Goal: Task Accomplishment & Management: Manage account settings

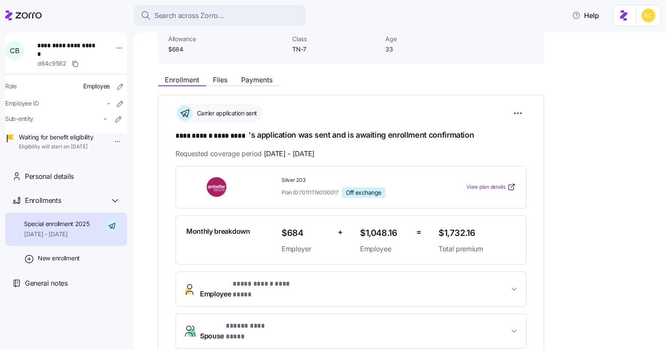
scroll to position [62, 0]
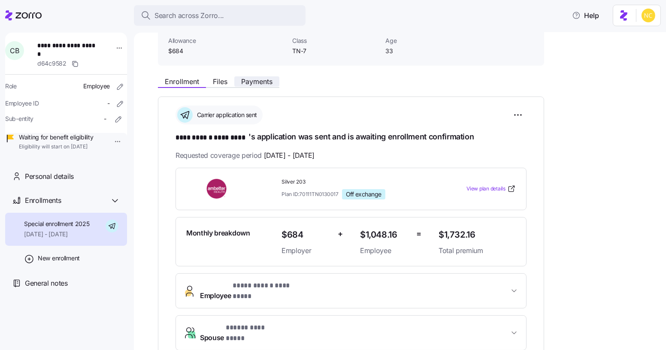
click at [260, 81] on span "Payments" at bounding box center [256, 81] width 31 height 7
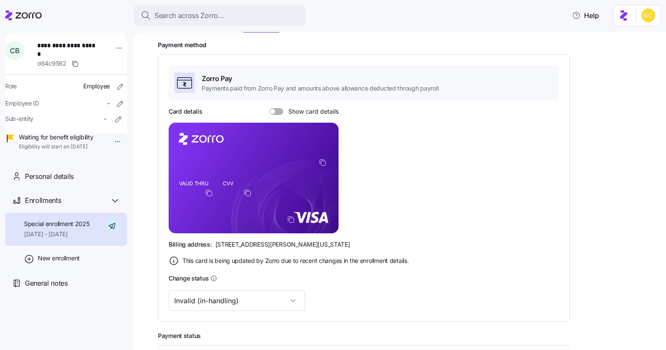
scroll to position [52, 0]
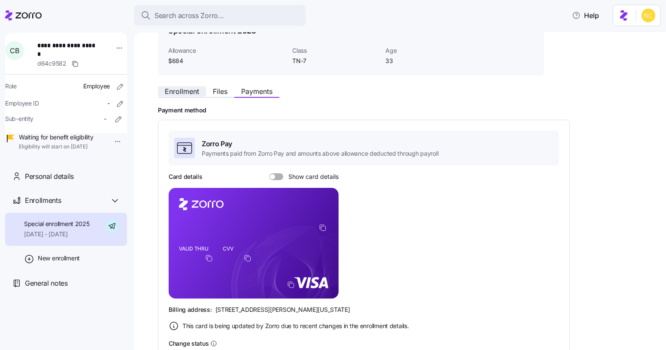
click at [185, 91] on span "Enrollment" at bounding box center [182, 91] width 34 height 7
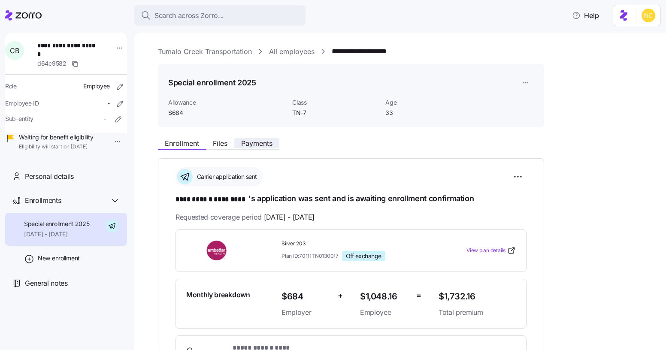
click at [250, 143] on span "Payments" at bounding box center [256, 143] width 31 height 7
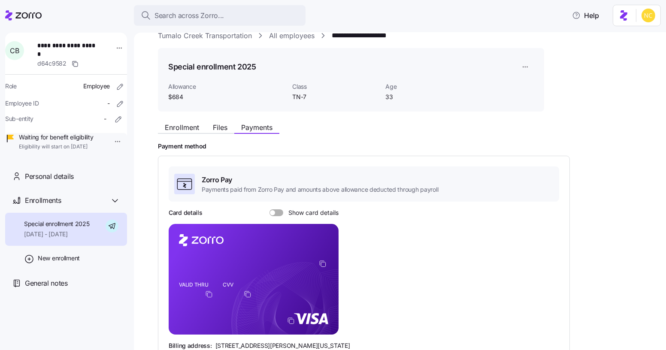
scroll to position [9, 0]
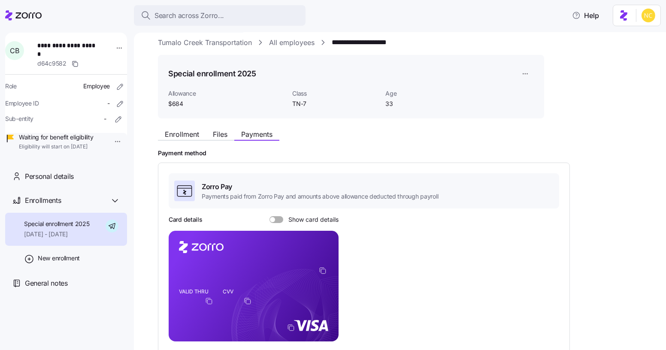
click at [221, 127] on div "Enrollment Files Payments" at bounding box center [351, 132] width 386 height 15
click at [221, 131] on span "Files" at bounding box center [220, 134] width 15 height 7
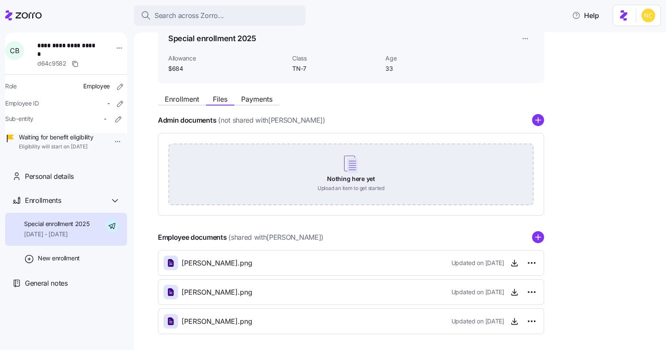
scroll to position [43, 0]
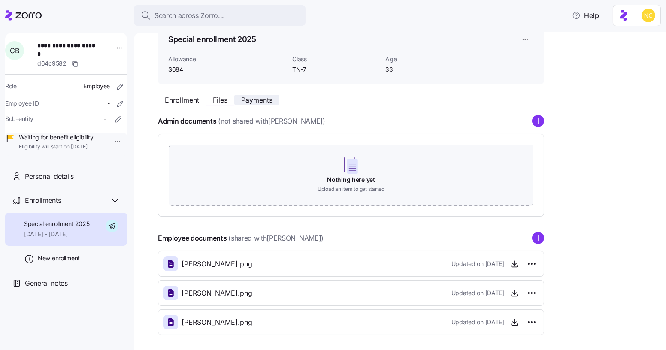
click at [250, 95] on button "Payments" at bounding box center [256, 100] width 45 height 10
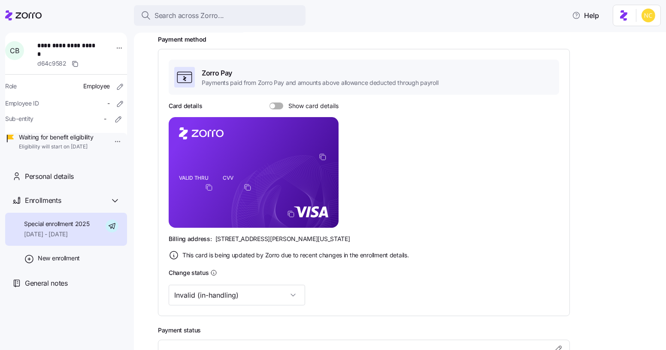
scroll to position [213, 0]
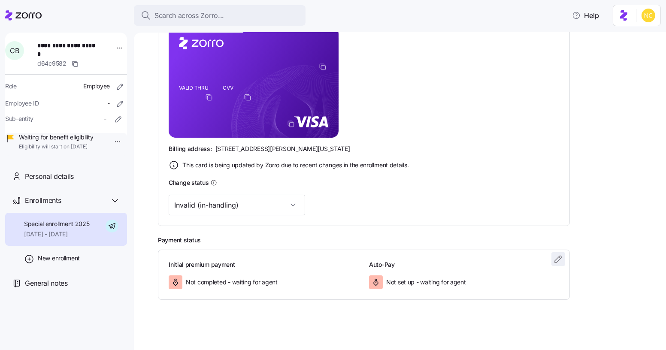
click at [564, 258] on span "button" at bounding box center [558, 259] width 13 height 13
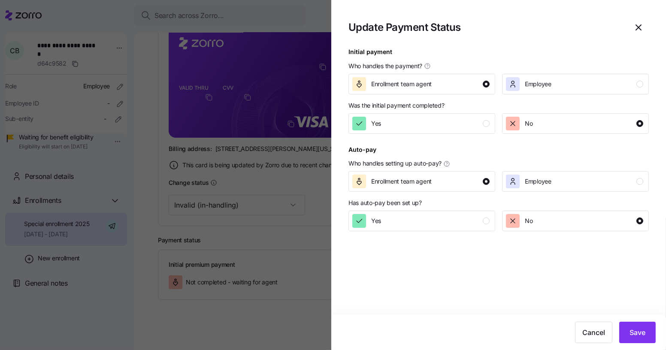
click at [469, 109] on div "Was the initial payment completed?" at bounding box center [498, 105] width 300 height 9
click at [468, 118] on div "Yes" at bounding box center [420, 124] width 137 height 14
click at [454, 218] on div "Yes" at bounding box center [420, 221] width 137 height 14
click at [630, 328] on span "Save" at bounding box center [637, 332] width 16 height 10
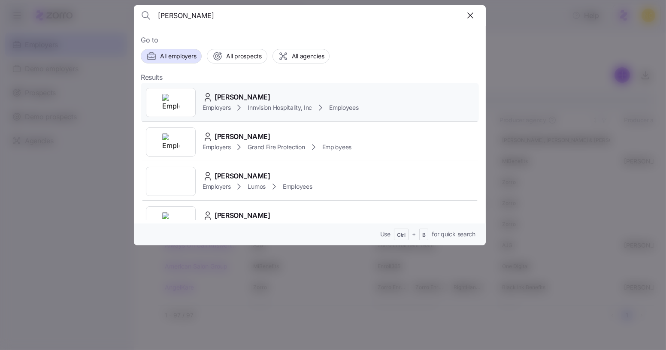
type input "theresa westerlund"
click at [271, 88] on div "Theresa Westerlund Employers Innvision Hospitality, Inc Employees" at bounding box center [310, 102] width 338 height 39
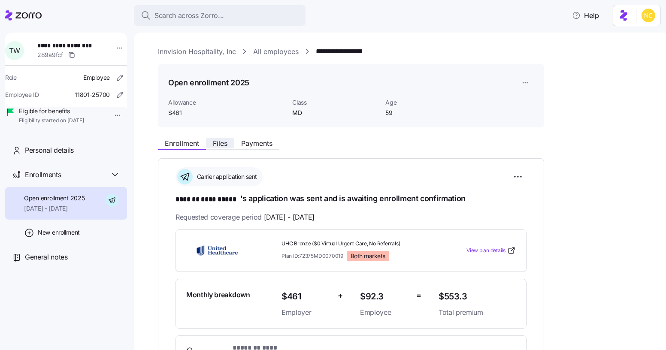
click at [221, 146] on span "Files" at bounding box center [220, 143] width 15 height 7
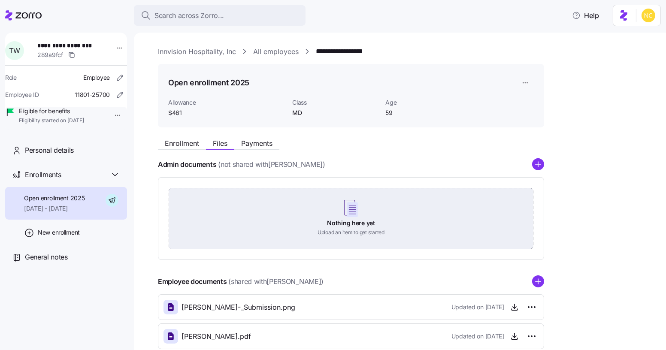
scroll to position [78, 0]
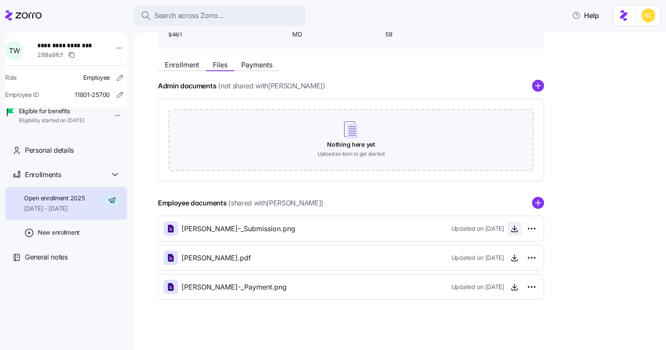
click at [516, 224] on icon "button" at bounding box center [514, 228] width 9 height 9
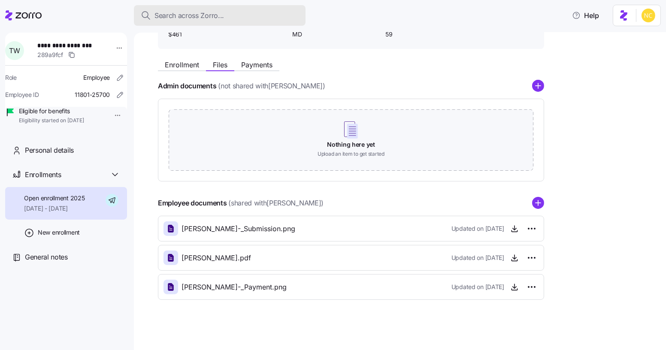
click at [198, 18] on span "Search across Zorro..." at bounding box center [188, 15] width 69 height 11
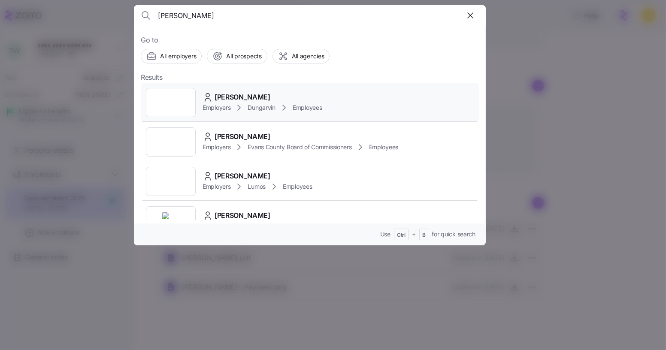
type input "jerrica lewis"
click at [214, 95] on div "Jerrica Lewis" at bounding box center [261, 97] width 119 height 11
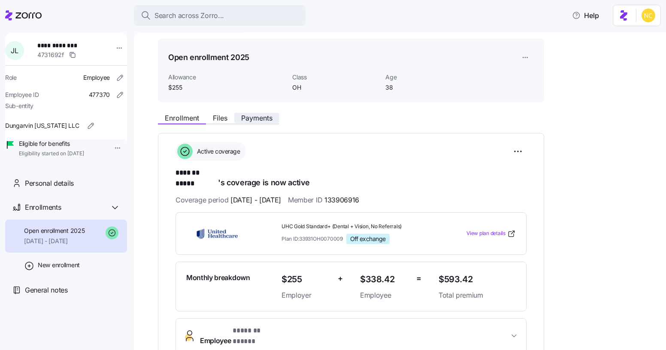
scroll to position [25, 0]
click at [521, 159] on html "**********" at bounding box center [333, 172] width 666 height 345
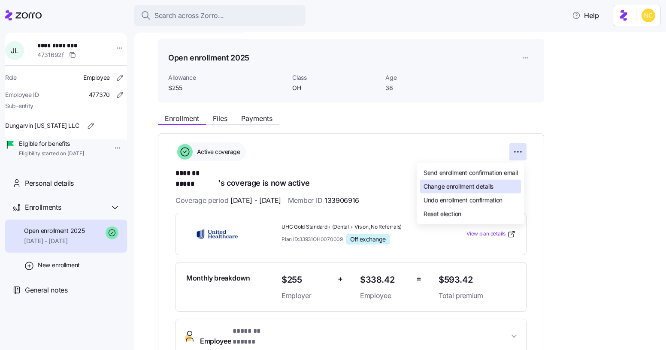
click at [480, 190] on span "Change enrollment details" at bounding box center [458, 186] width 70 height 9
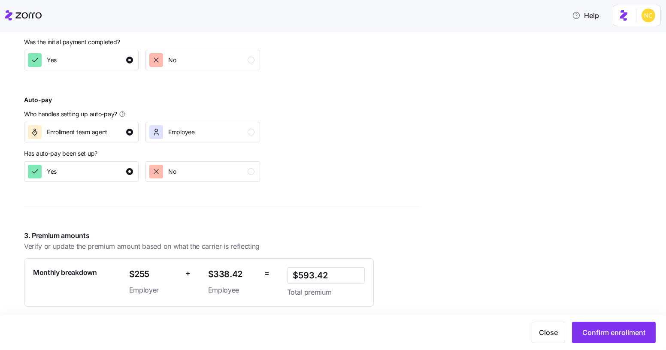
scroll to position [440, 0]
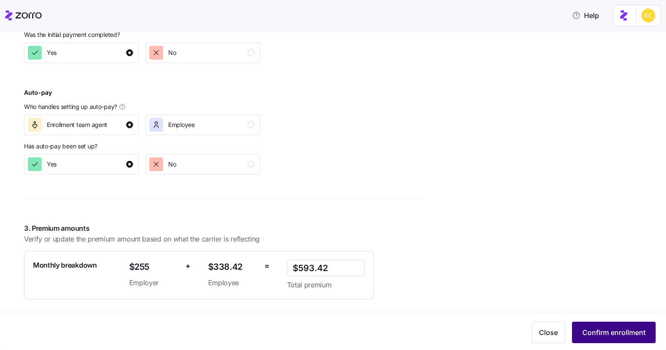
click at [621, 335] on span "Confirm enrollment" at bounding box center [613, 332] width 63 height 10
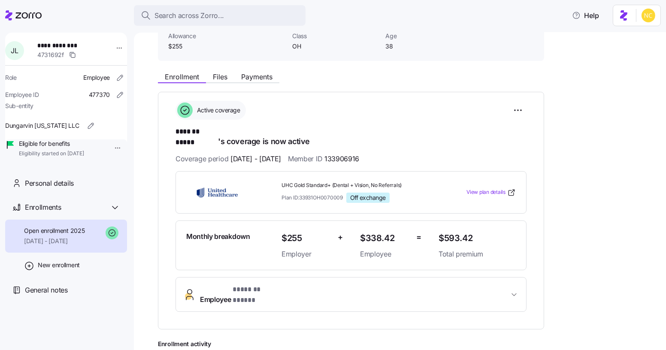
scroll to position [67, 0]
click at [510, 108] on html "**********" at bounding box center [333, 172] width 666 height 345
click at [573, 156] on html "**********" at bounding box center [333, 172] width 666 height 345
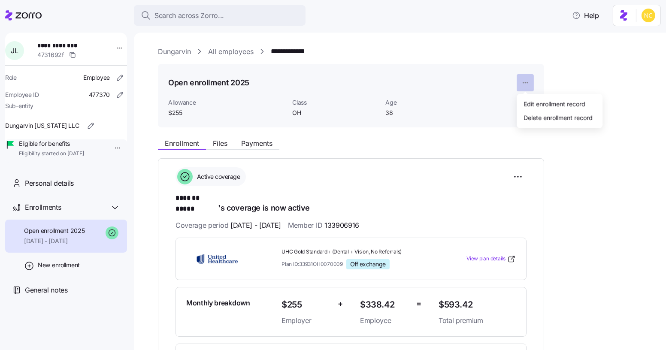
click at [524, 77] on html "**********" at bounding box center [333, 172] width 666 height 345
click at [540, 100] on div "Edit enrollment record" at bounding box center [554, 103] width 62 height 9
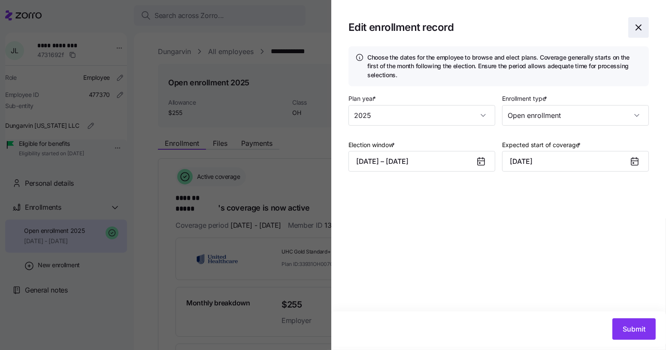
click at [630, 30] on span "button" at bounding box center [638, 28] width 20 height 20
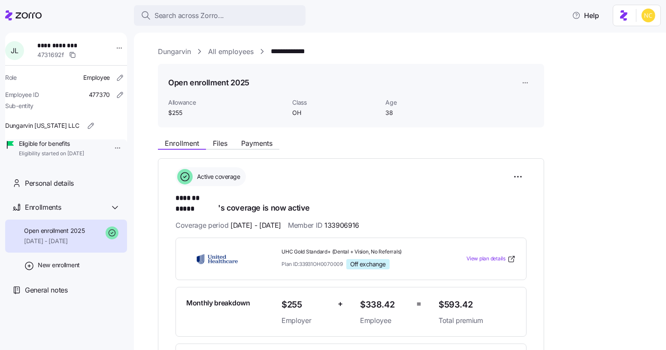
drag, startPoint x: 61, startPoint y: 240, endPoint x: 497, endPoint y: 168, distance: 441.3
click at [497, 168] on div "Active coverage" at bounding box center [350, 176] width 351 height 19
click at [521, 78] on html "**********" at bounding box center [333, 172] width 666 height 345
click at [463, 130] on html "**********" at bounding box center [333, 172] width 666 height 345
click at [521, 180] on html "**********" at bounding box center [333, 172] width 666 height 345
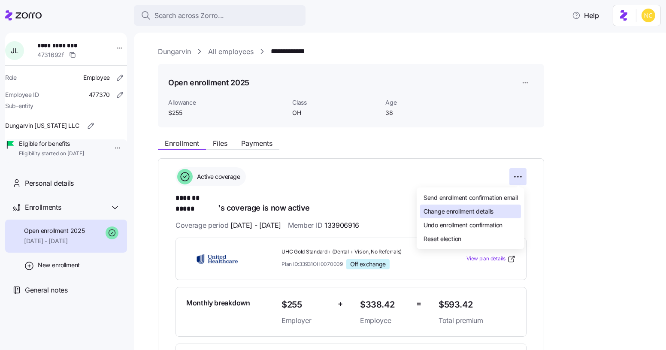
click at [492, 217] on div "Change enrollment details" at bounding box center [470, 212] width 101 height 14
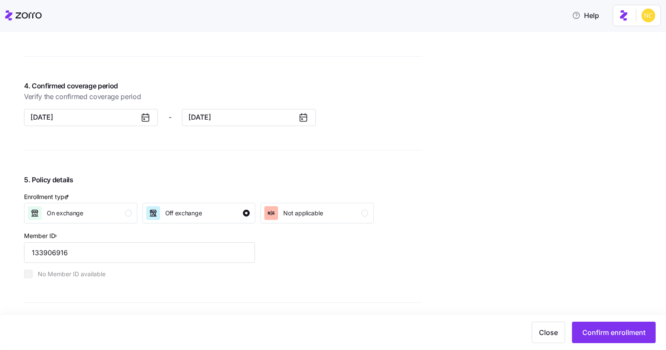
scroll to position [709, 0]
click at [233, 119] on button "12/31/2025" at bounding box center [249, 116] width 134 height 17
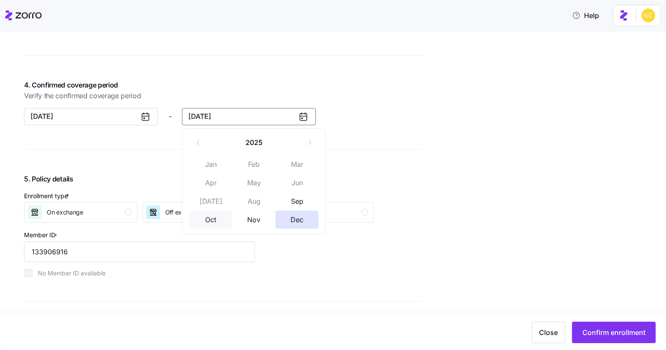
click at [210, 220] on button "Oct" at bounding box center [210, 220] width 43 height 18
click at [232, 122] on button "10/31/2025" at bounding box center [249, 116] width 134 height 17
click at [298, 201] on button "Sep" at bounding box center [296, 201] width 43 height 18
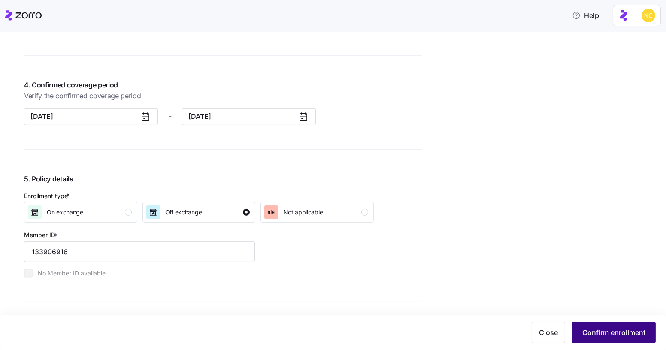
click at [586, 326] on button "Confirm enrollment" at bounding box center [614, 332] width 84 height 21
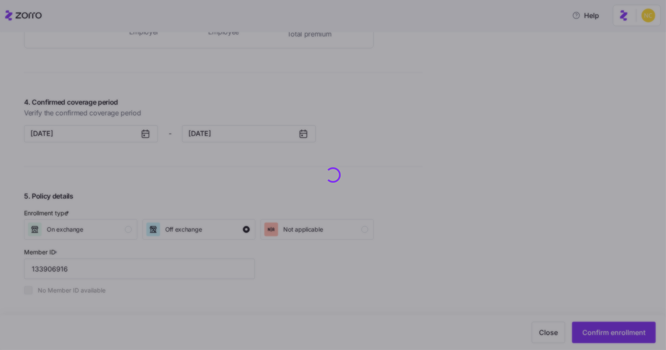
scroll to position [726, 0]
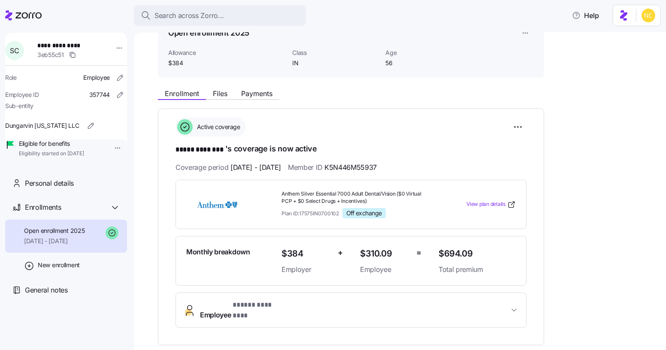
scroll to position [51, 0]
click at [244, 299] on span "* ***** ******** *" at bounding box center [258, 304] width 53 height 11
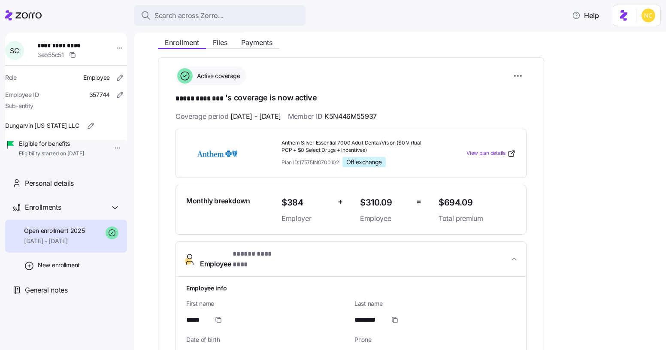
scroll to position [276, 0]
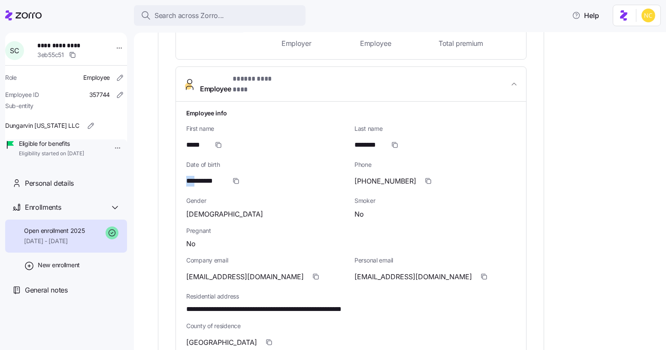
drag, startPoint x: 199, startPoint y: 177, endPoint x: 187, endPoint y: 176, distance: 12.0
click at [187, 176] on span "**********" at bounding box center [205, 181] width 38 height 11
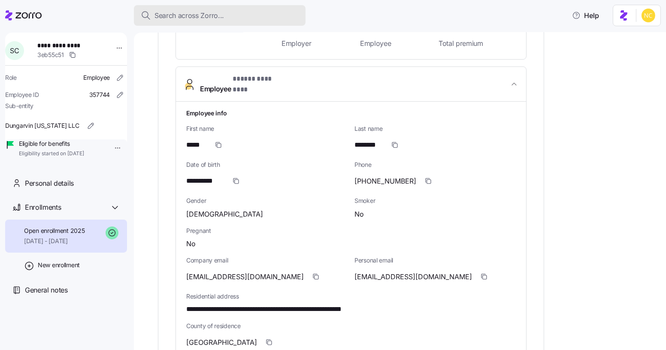
click at [190, 17] on span "Search across Zorro..." at bounding box center [188, 15] width 69 height 11
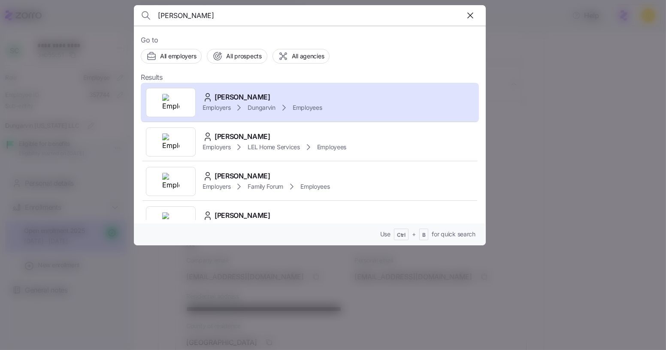
type input "susan cha"
click at [570, 169] on div at bounding box center [333, 175] width 666 height 350
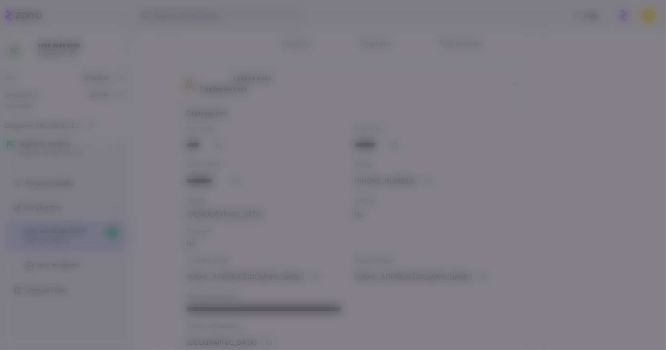
click at [568, 167] on div at bounding box center [333, 175] width 666 height 350
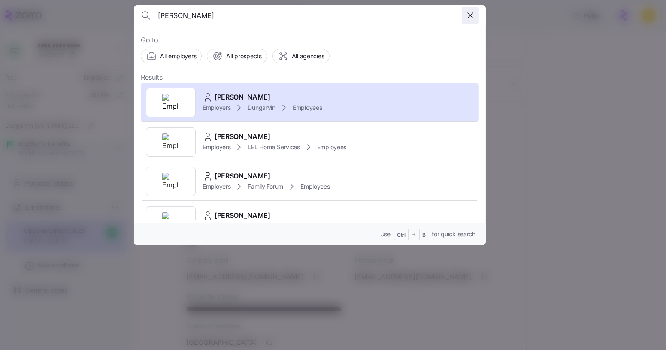
click at [469, 9] on span "button" at bounding box center [470, 15] width 16 height 16
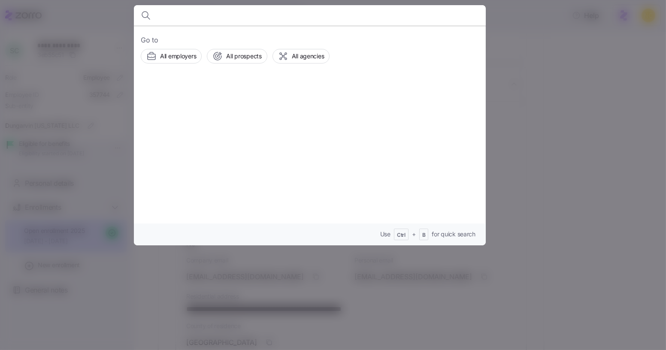
click at [569, 53] on div at bounding box center [333, 175] width 666 height 350
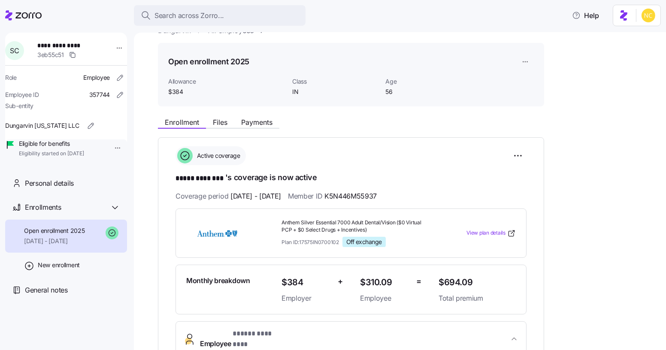
scroll to position [15, 0]
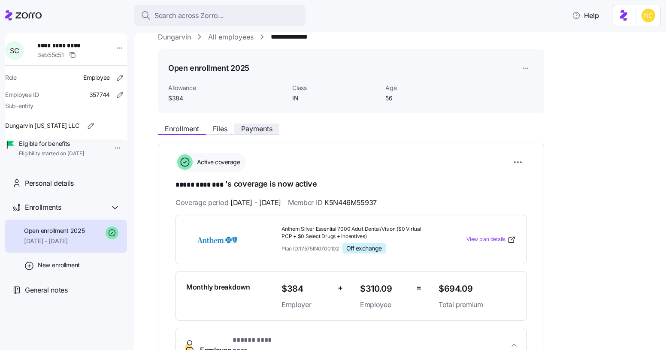
click at [250, 126] on span "Payments" at bounding box center [256, 128] width 31 height 7
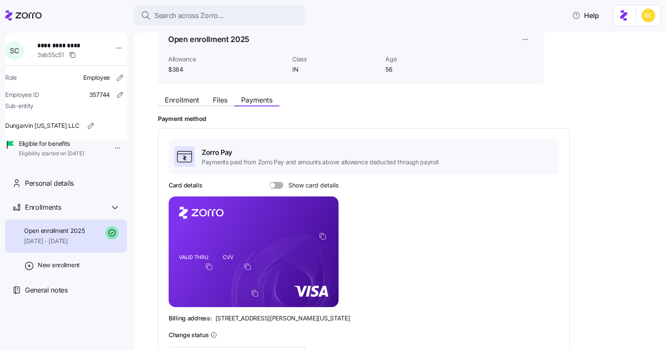
scroll to position [61, 0]
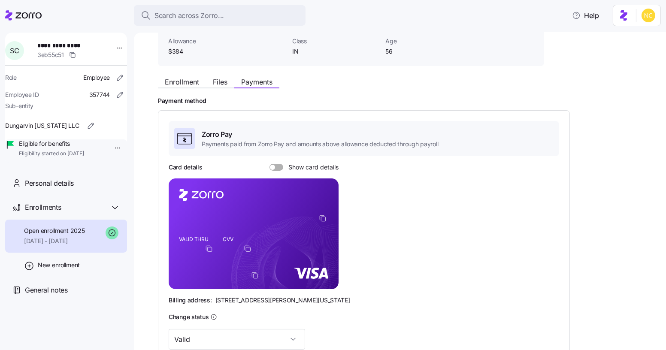
click at [275, 164] on span at bounding box center [279, 167] width 9 height 7
click at [269, 164] on input "Show card details" at bounding box center [269, 164] width 0 height 0
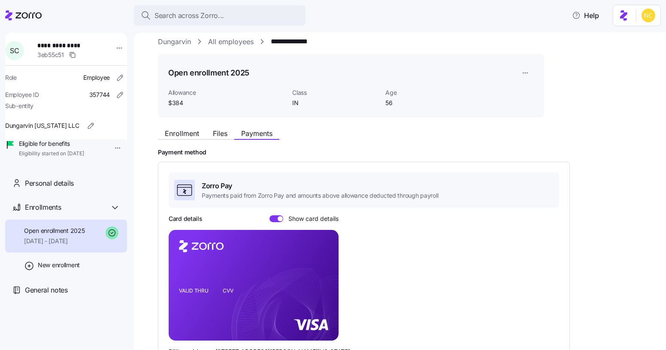
scroll to position [0, 0]
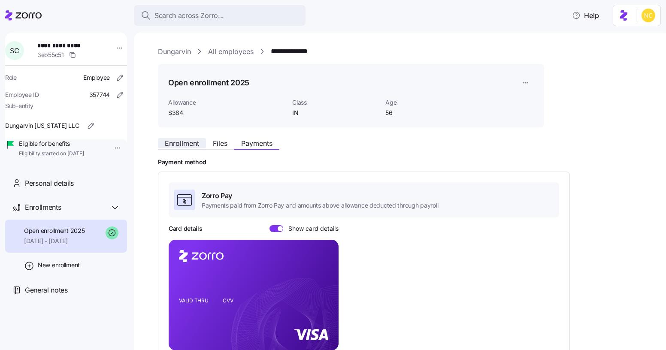
click at [193, 143] on span "Enrollment" at bounding box center [182, 143] width 34 height 7
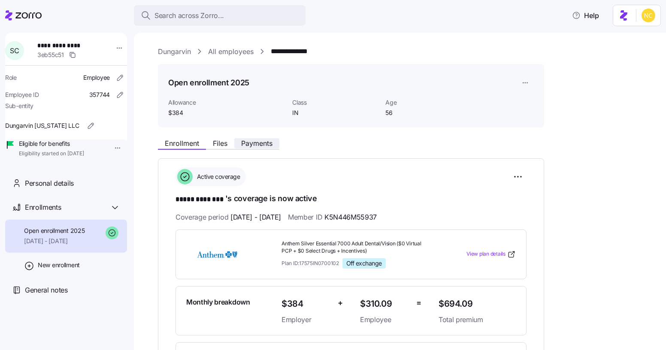
click at [258, 148] on button "Payments" at bounding box center [256, 143] width 45 height 10
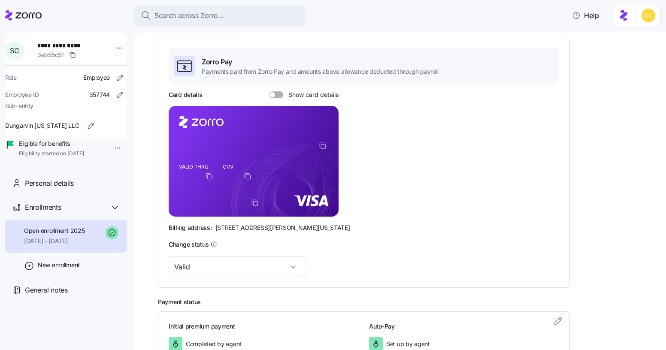
scroll to position [134, 0]
click at [283, 87] on div "Zorro Pay Payments paid from Zorro Pay and amounts above allowance deducted thr…" at bounding box center [364, 162] width 390 height 229
click at [268, 95] on div "Card details Show card details" at bounding box center [254, 94] width 170 height 9
click at [275, 96] on span at bounding box center [279, 94] width 9 height 7
click at [269, 91] on input "Show card details" at bounding box center [269, 91] width 0 height 0
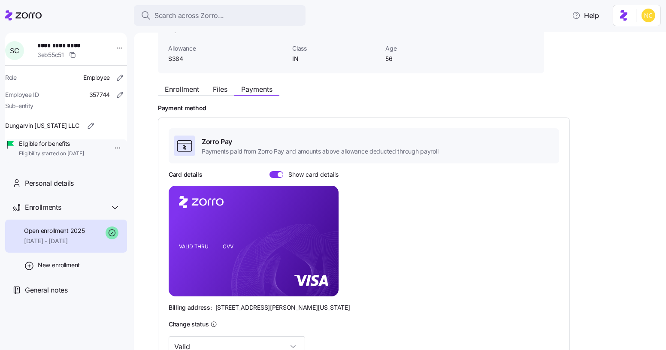
scroll to position [54, 0]
click at [176, 89] on span "Enrollment" at bounding box center [182, 89] width 34 height 7
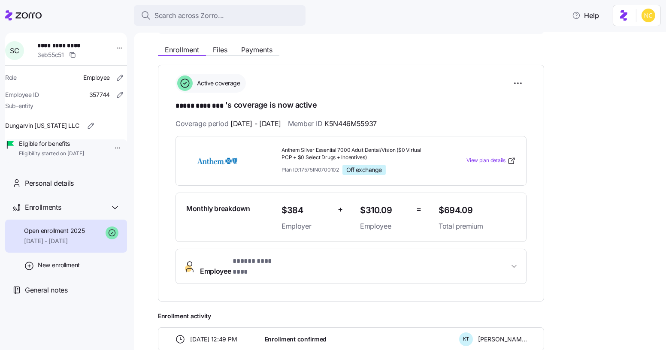
click at [254, 256] on span "* ***** ******** *" at bounding box center [258, 261] width 53 height 11
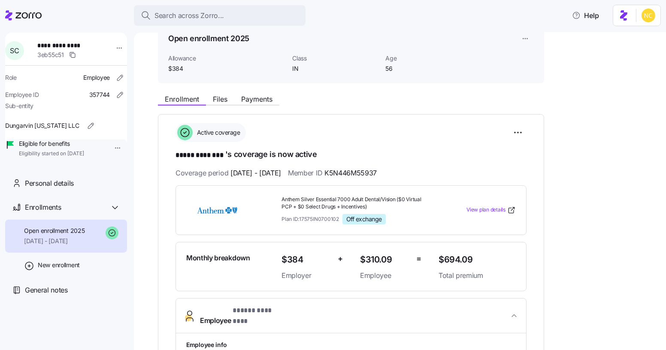
scroll to position [41, 0]
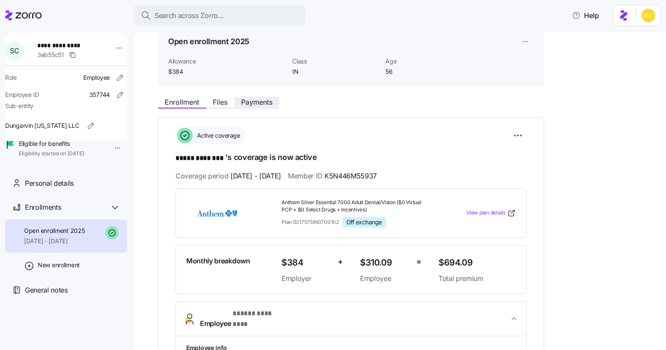
click at [249, 100] on span "Payments" at bounding box center [256, 102] width 31 height 7
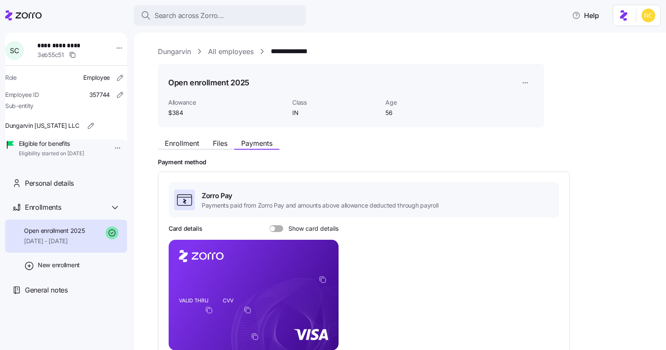
scroll to position [60, 0]
